Goal: Navigation & Orientation: Find specific page/section

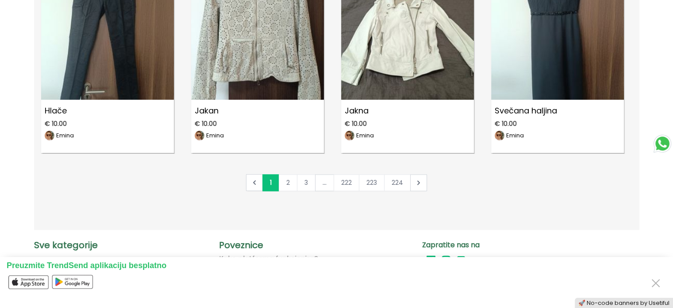
scroll to position [4868, 0]
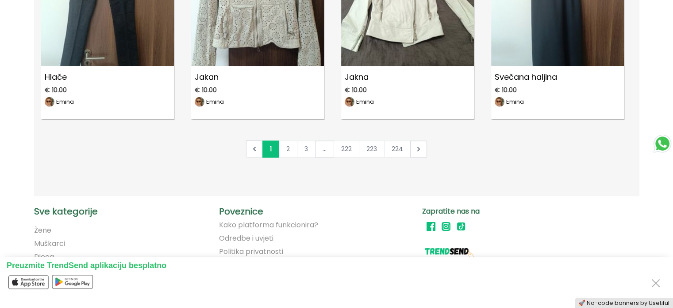
click at [287, 149] on link "2" at bounding box center [288, 148] width 19 height 17
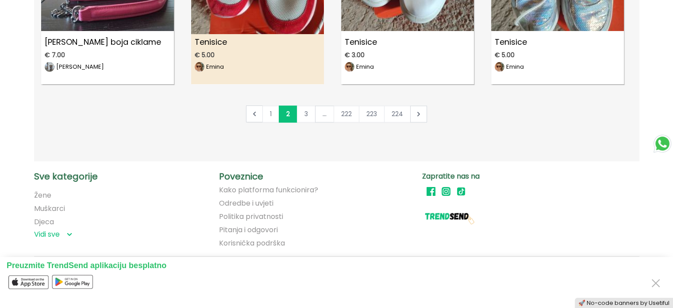
scroll to position [4913, 0]
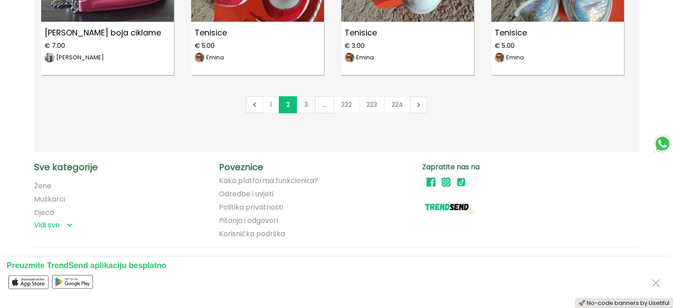
click at [306, 108] on link "3" at bounding box center [306, 104] width 19 height 17
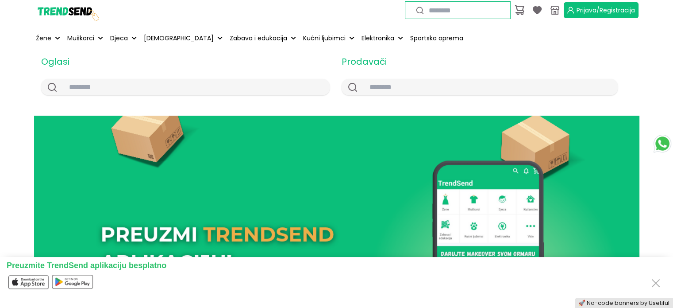
scroll to position [0, 0]
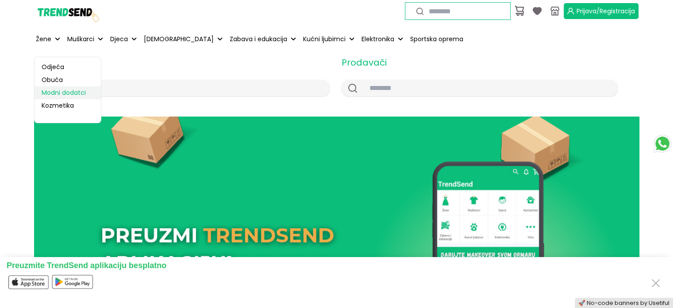
click at [58, 91] on link "Modni dodatci" at bounding box center [68, 92] width 66 height 13
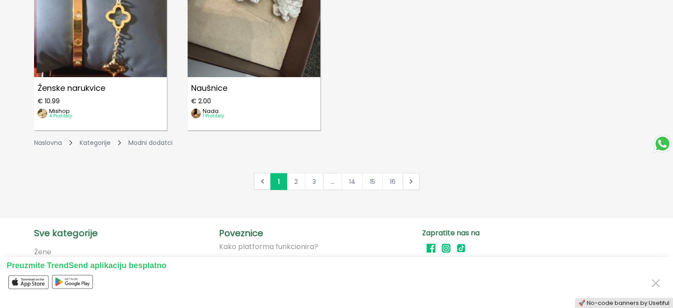
scroll to position [1549, 0]
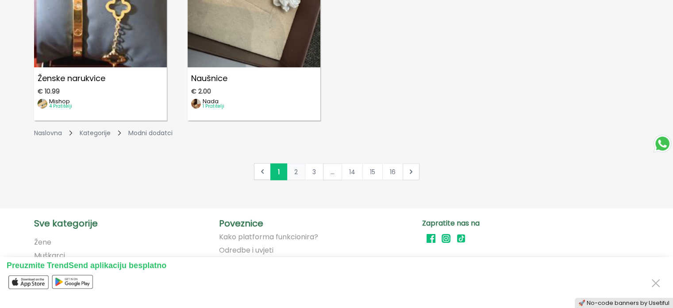
click at [296, 171] on link "2" at bounding box center [296, 171] width 19 height 17
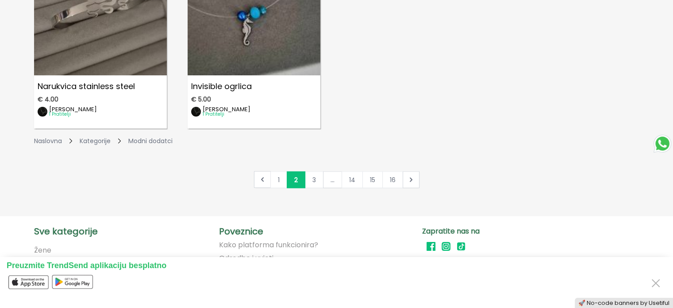
scroll to position [1549, 0]
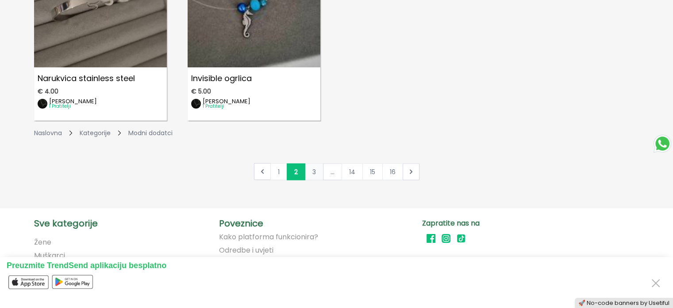
click at [316, 171] on link "3" at bounding box center [314, 171] width 19 height 17
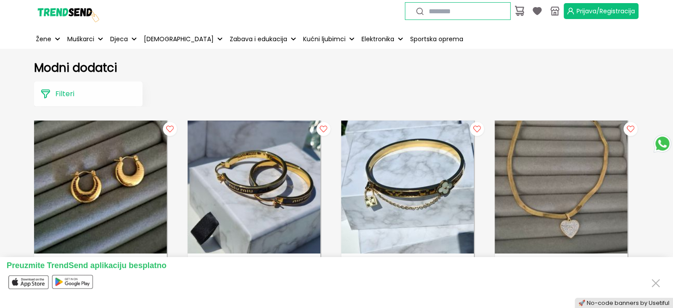
click at [59, 92] on p "Filteri" at bounding box center [64, 94] width 19 height 11
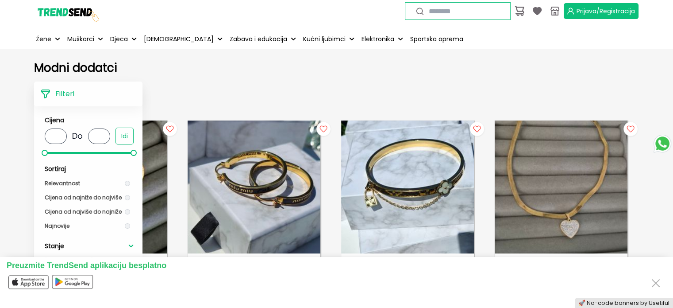
click at [171, 67] on h1 "Modni dodatci" at bounding box center [336, 67] width 605 height 13
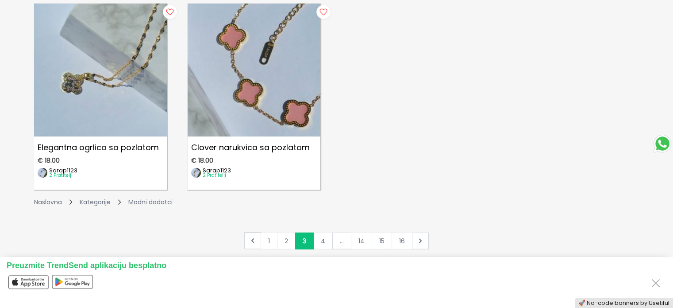
scroll to position [1505, 0]
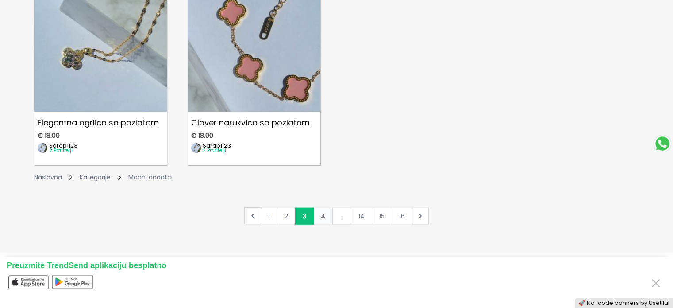
click at [328, 213] on link "4" at bounding box center [322, 215] width 19 height 17
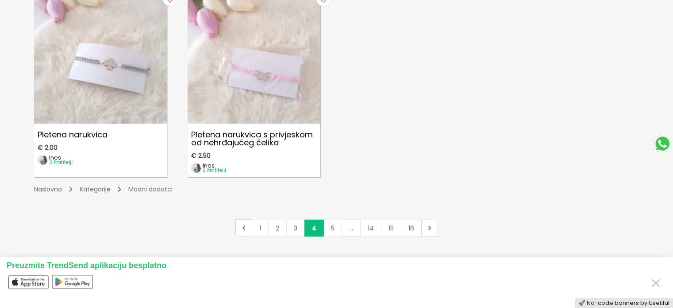
scroll to position [1593, 0]
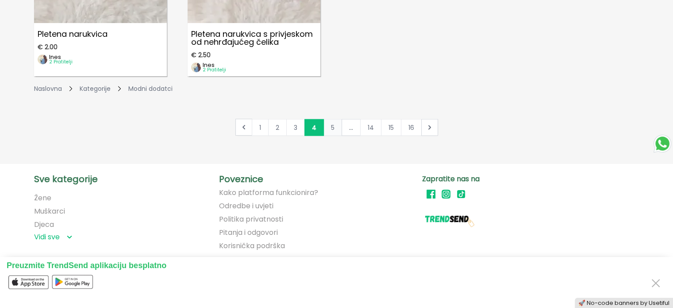
click at [331, 125] on link "5" at bounding box center [333, 127] width 19 height 17
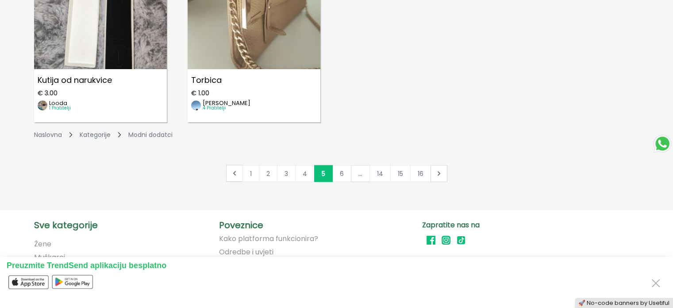
scroll to position [1549, 0]
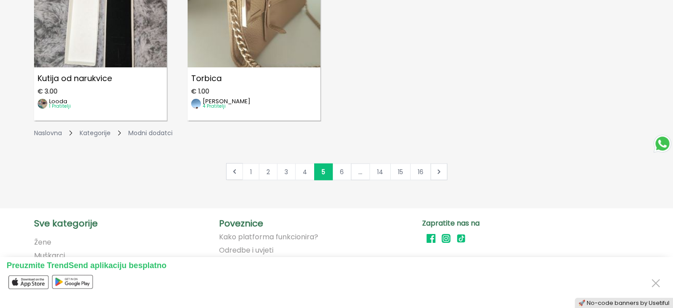
click at [342, 169] on link "6" at bounding box center [341, 171] width 19 height 17
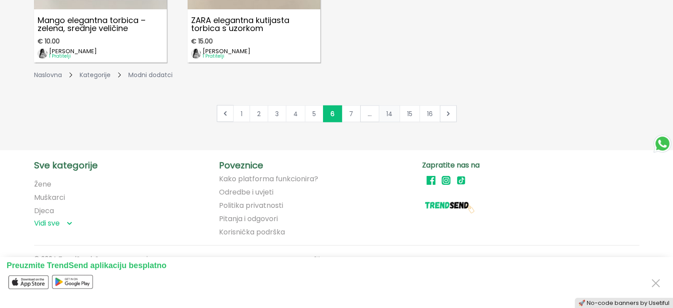
scroll to position [1608, 0]
click at [352, 108] on link "7" at bounding box center [351, 112] width 19 height 17
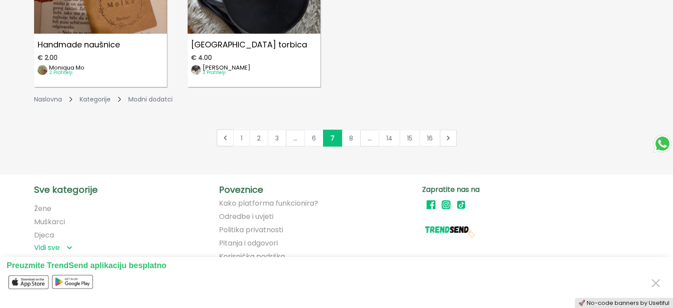
scroll to position [1593, 0]
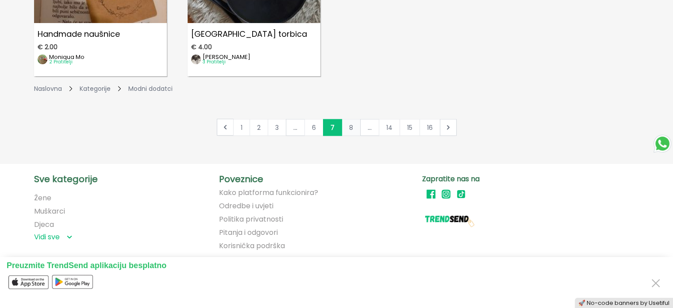
click at [353, 127] on link "8" at bounding box center [351, 127] width 19 height 17
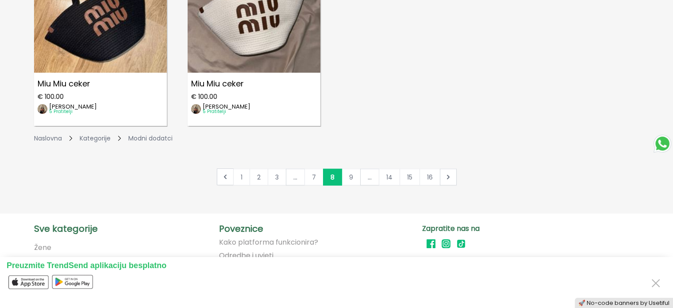
scroll to position [1549, 0]
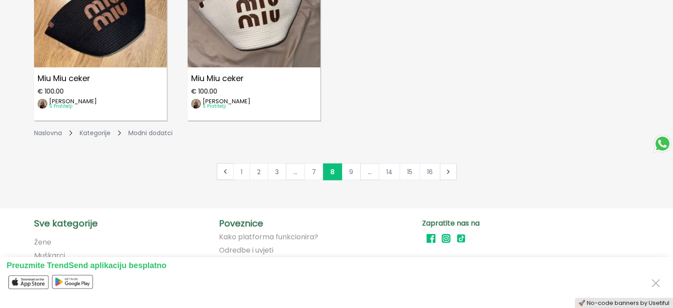
click at [350, 167] on link "9" at bounding box center [351, 171] width 19 height 17
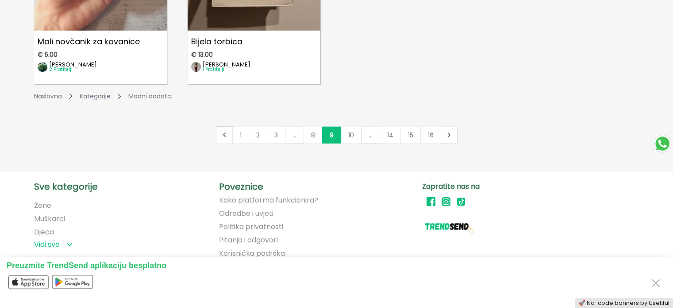
scroll to position [1593, 0]
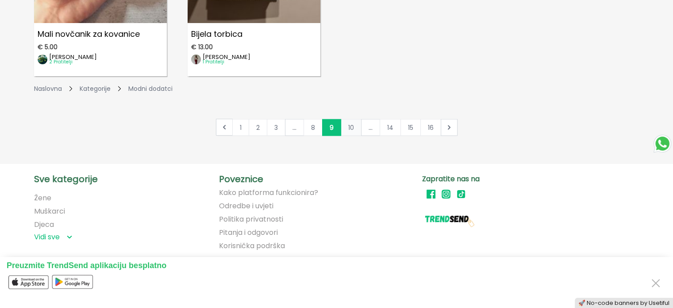
click at [352, 127] on link "10" at bounding box center [351, 127] width 21 height 17
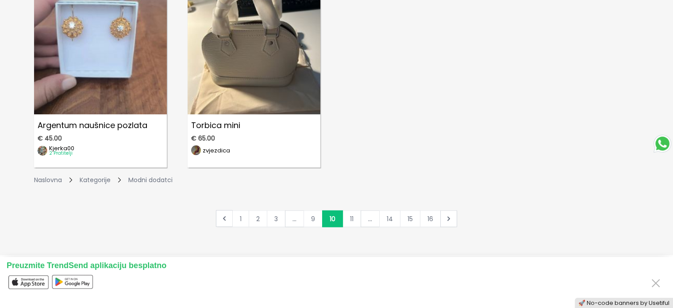
scroll to position [1505, 0]
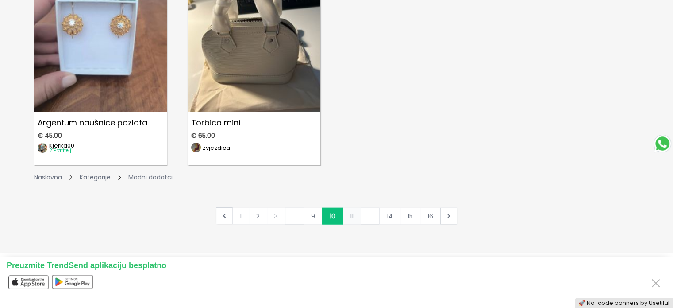
click at [356, 215] on link "11" at bounding box center [352, 215] width 19 height 17
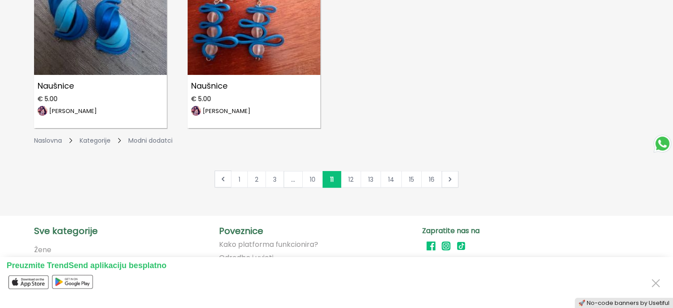
scroll to position [1593, 0]
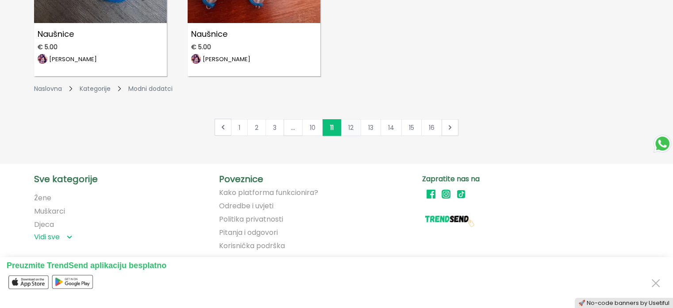
click at [353, 124] on link "12" at bounding box center [351, 127] width 20 height 17
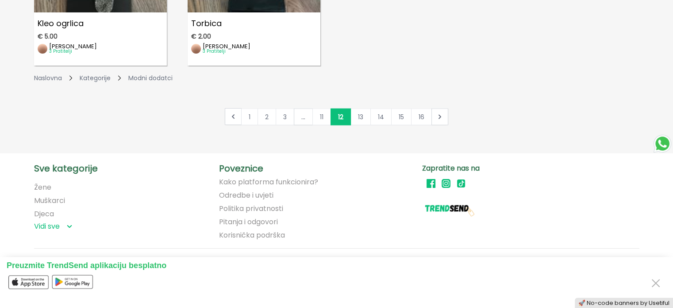
scroll to position [1608, 0]
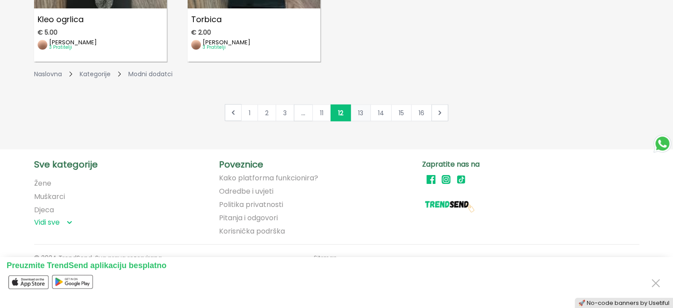
click at [362, 113] on link "13" at bounding box center [361, 112] width 20 height 17
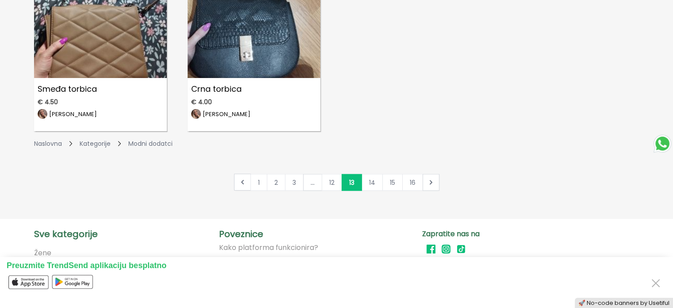
scroll to position [1549, 0]
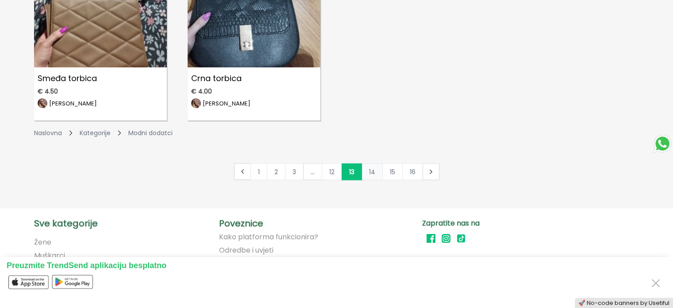
click at [376, 170] on link "14" at bounding box center [372, 171] width 21 height 17
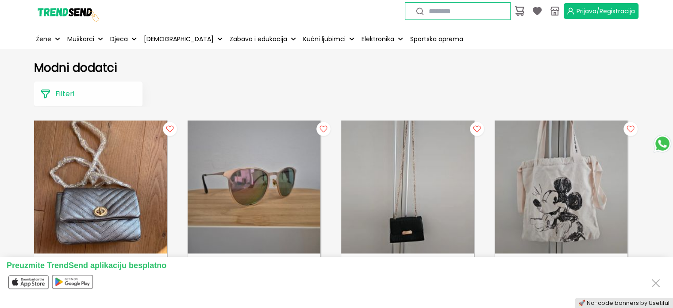
click at [64, 14] on img at bounding box center [67, 11] width 66 height 66
